Goal: Transaction & Acquisition: Obtain resource

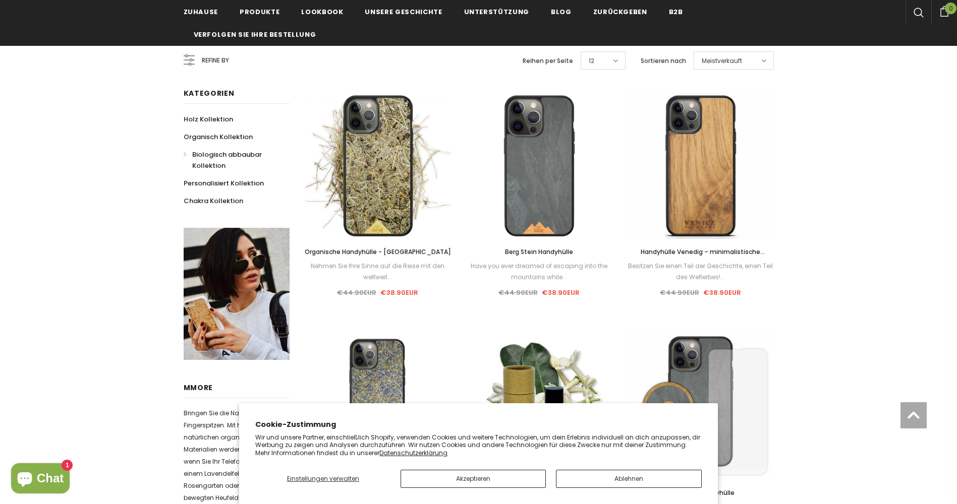
scroll to position [135, 0]
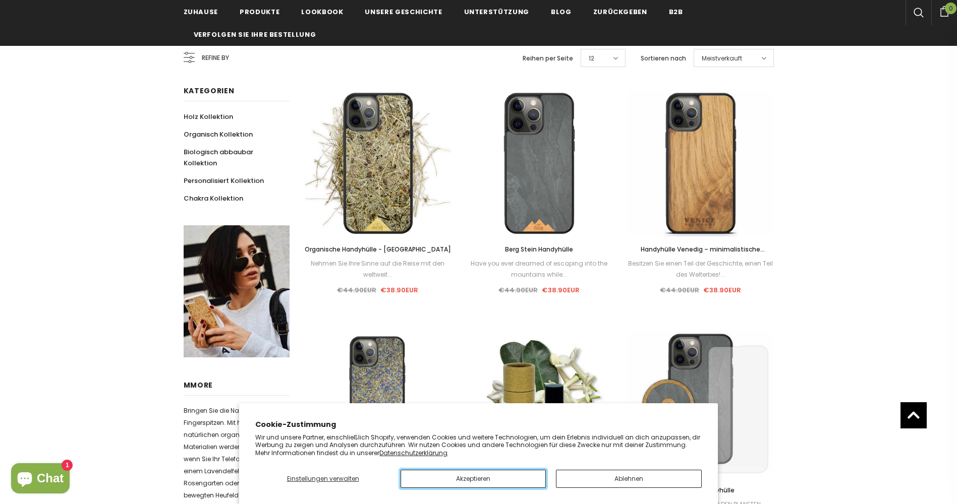
click at [438, 483] on button "Akzeptieren" at bounding box center [472, 479] width 145 height 18
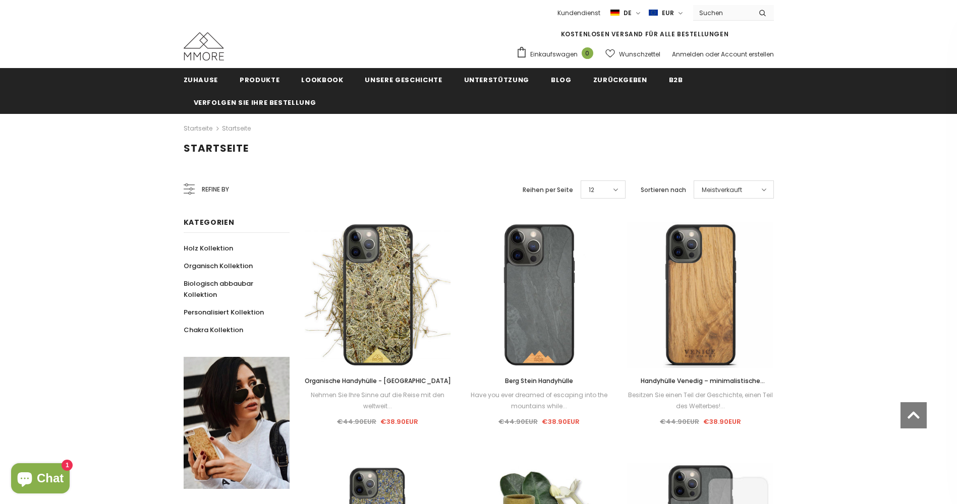
scroll to position [0, 0]
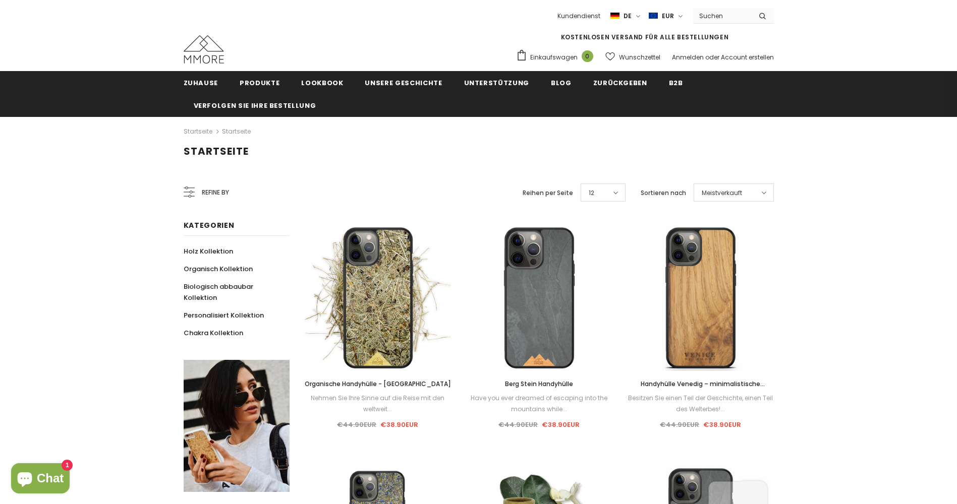
click at [765, 192] on icon at bounding box center [763, 193] width 5 height 8
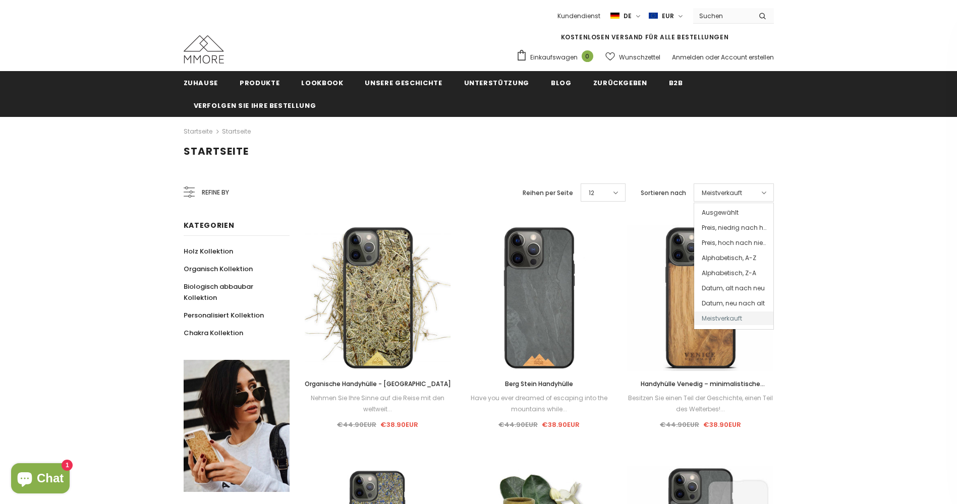
click at [765, 192] on icon at bounding box center [763, 193] width 5 height 8
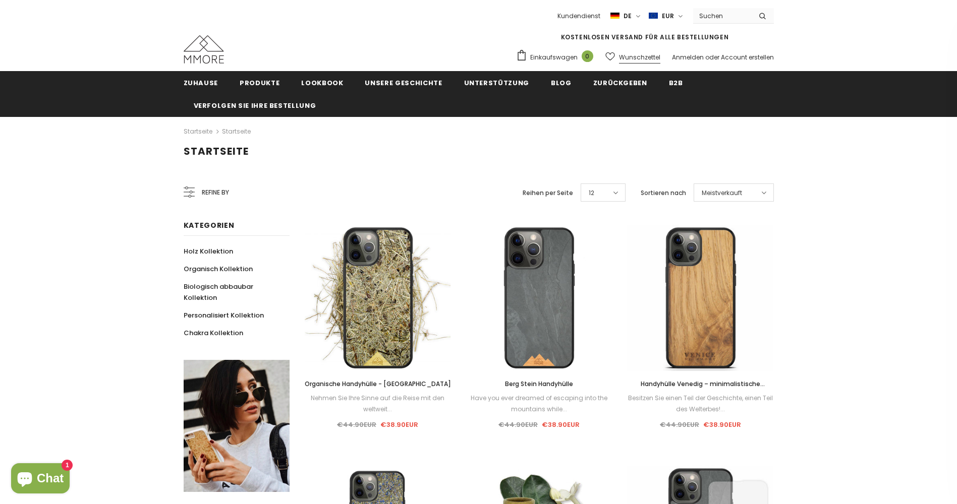
click at [619, 55] on span "Wunschzettel" at bounding box center [639, 57] width 41 height 10
